Goal: Task Accomplishment & Management: Manage account settings

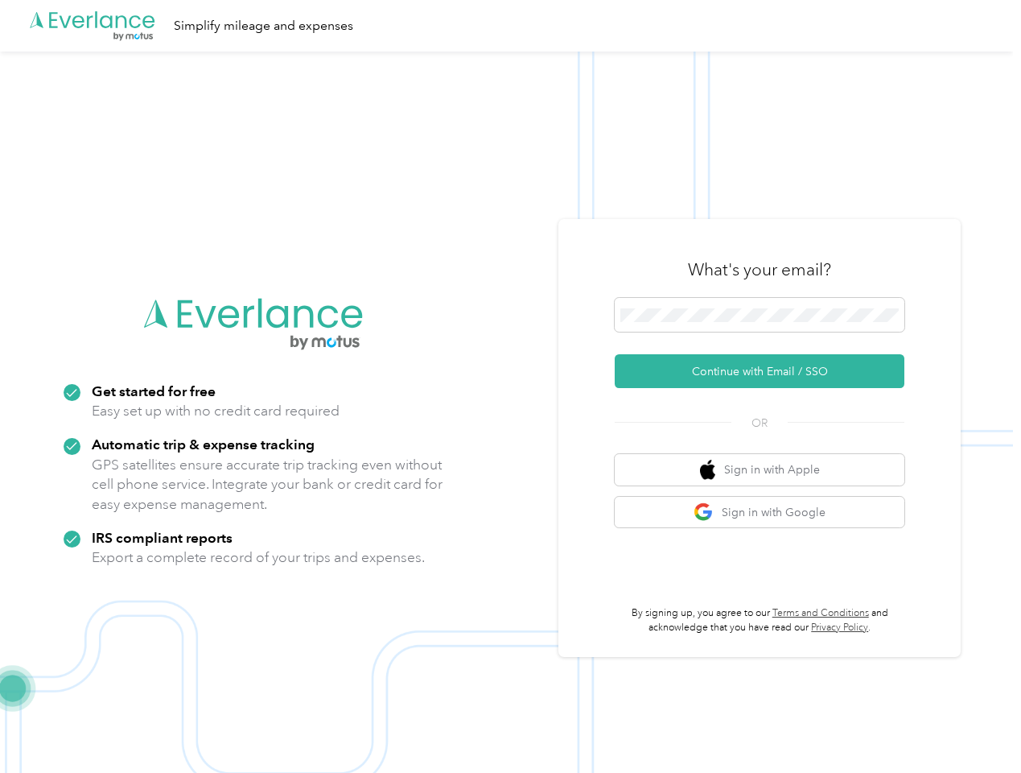
click at [510, 386] on img at bounding box center [506, 438] width 1013 height 773
click at [510, 26] on div ".cls-1 { fill: #00adee; } .cls-2 { fill: #fff; } .cls-3 { fill: #707372; } .cls…" at bounding box center [506, 26] width 1013 height 52
click at [766, 371] on button "Continue with Email / SSO" at bounding box center [760, 371] width 290 height 34
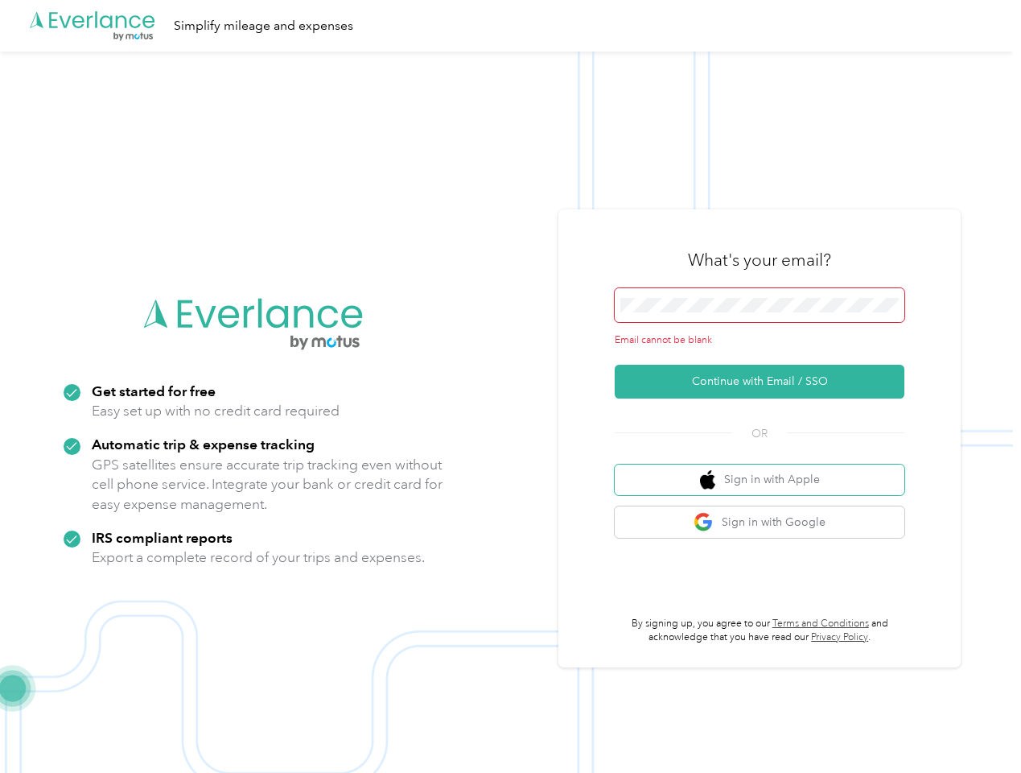
click at [766, 469] on button "Sign in with Apple" at bounding box center [760, 479] width 290 height 31
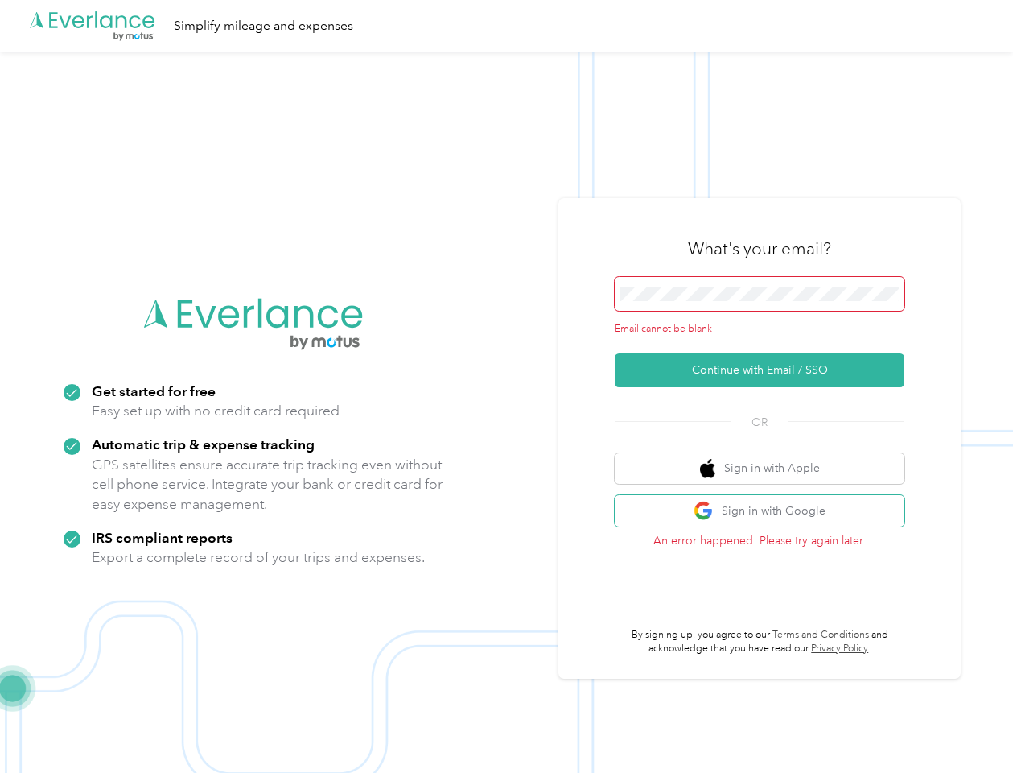
click at [766, 512] on button "Sign in with Google" at bounding box center [760, 510] width 290 height 31
